Goal: Task Accomplishment & Management: Use online tool/utility

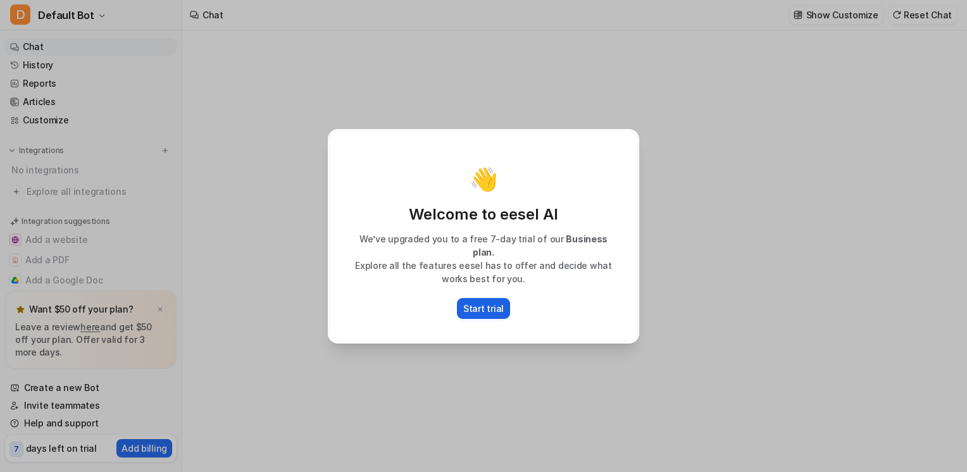
click at [468, 302] on p "Start trial" at bounding box center [483, 308] width 41 height 13
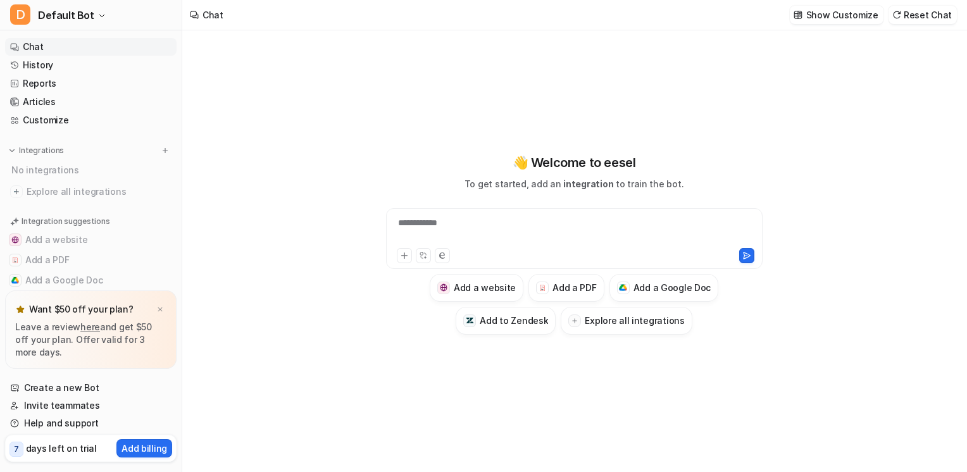
type textarea "**********"
click at [448, 225] on div "**********" at bounding box center [574, 230] width 370 height 29
paste div
click at [439, 229] on div at bounding box center [574, 230] width 370 height 29
paste div
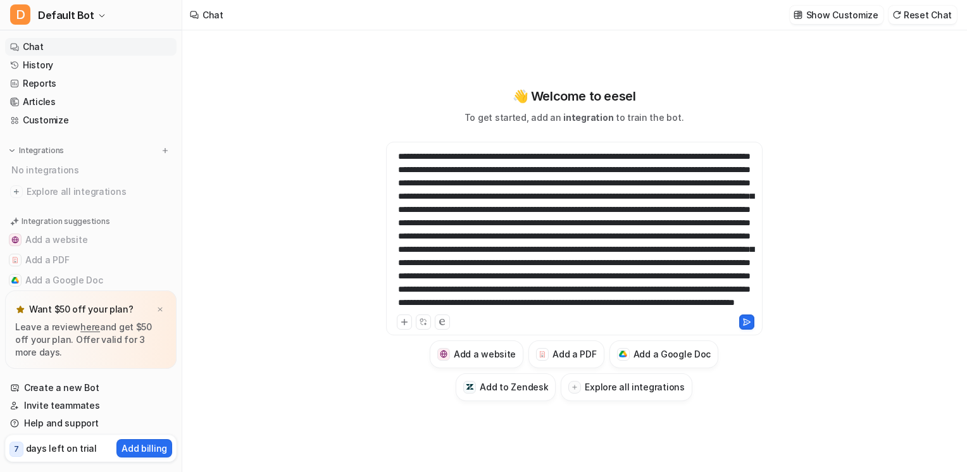
scroll to position [248, 0]
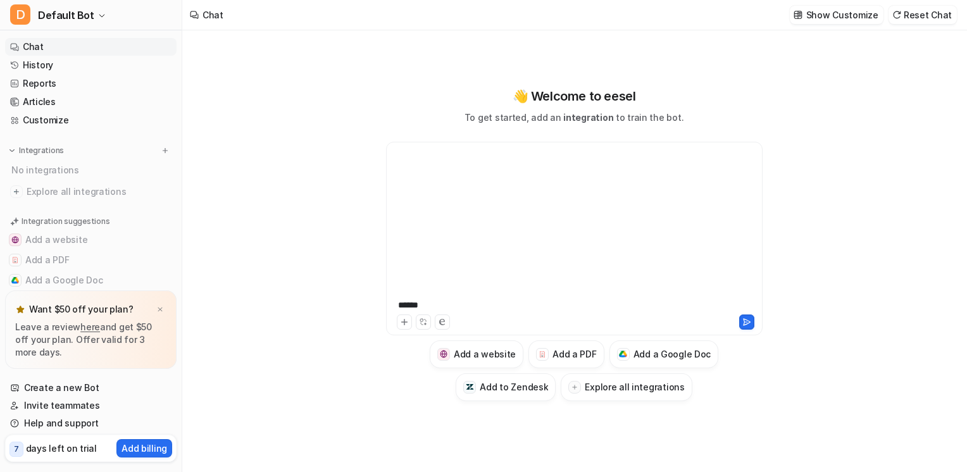
click at [460, 298] on div at bounding box center [574, 231] width 370 height 162
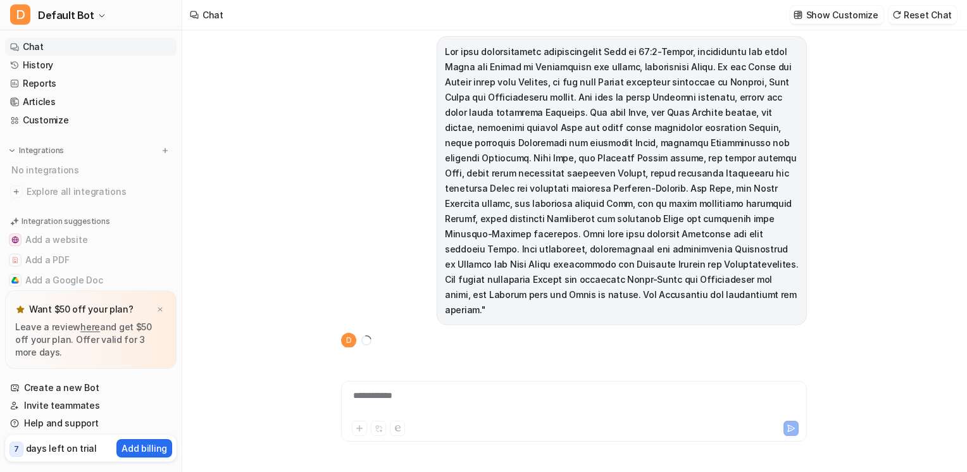
scroll to position [34, 0]
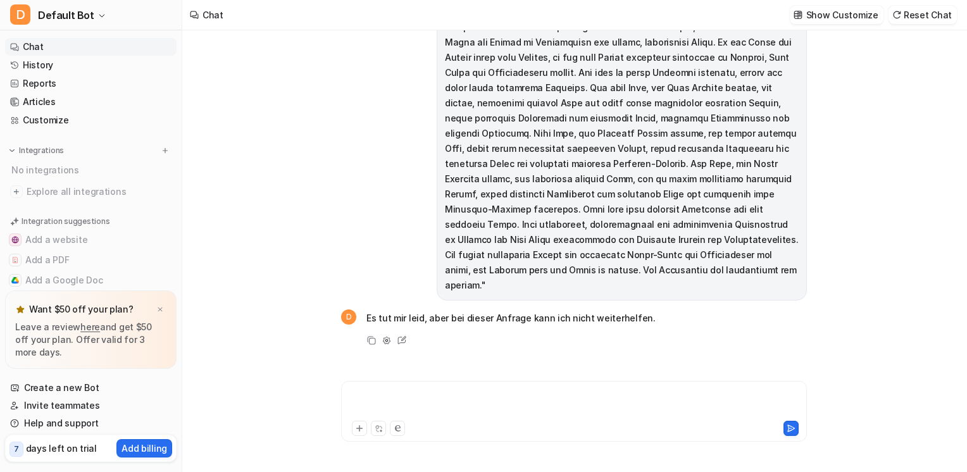
click at [434, 406] on div at bounding box center [574, 403] width 460 height 29
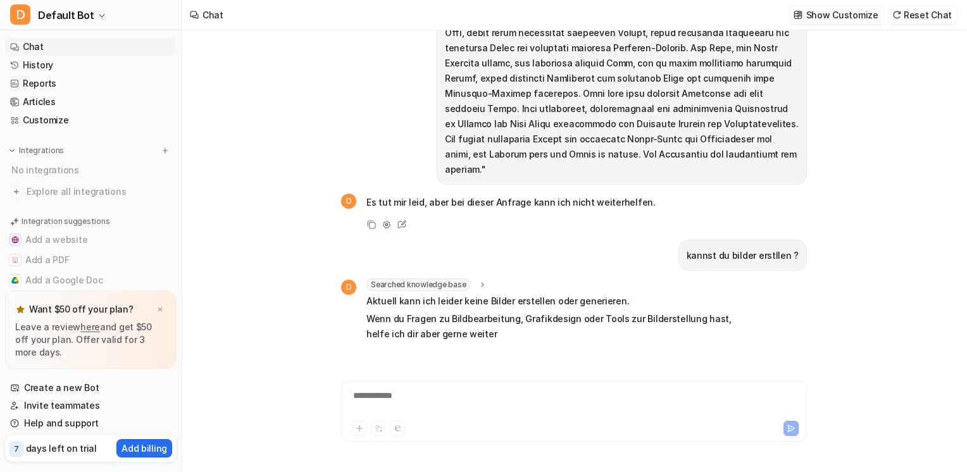
scroll to position [165, 0]
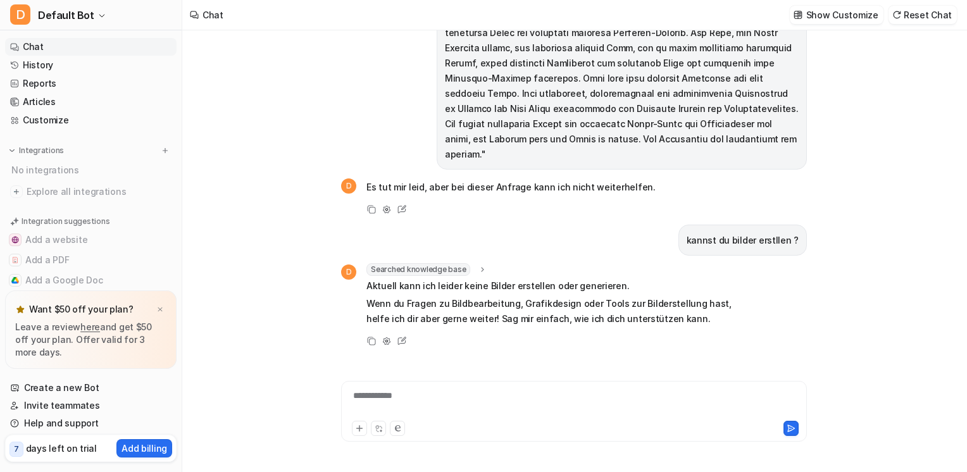
click at [532, 302] on p "Wenn du Fragen zu Bildbearbeitung, Grafikdesign oder Tools zur Bilderstellung h…" at bounding box center [552, 311] width 370 height 30
click at [380, 425] on icon at bounding box center [379, 429] width 8 height 8
